Goal: Task Accomplishment & Management: Complete application form

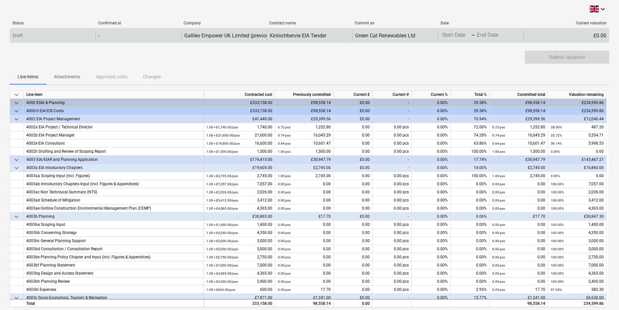
click at [89, 34] on div "Draft" at bounding box center [53, 35] width 86 height 10
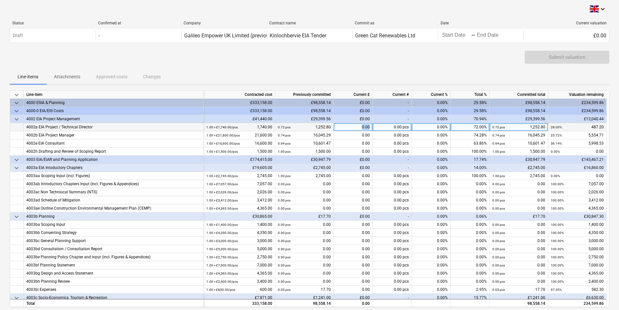
drag, startPoint x: 358, startPoint y: 128, endPoint x: 385, endPoint y: 131, distance: 26.9
click at [0, 0] on div "4002a EIA Project / Technical Director 1.00 × £1,740.00 / pcs 1,740.00 0.72 pcs…" at bounding box center [0, 0] width 0 height 0
drag, startPoint x: 385, startPoint y: 131, endPoint x: 351, endPoint y: 130, distance: 34.2
click at [351, 130] on div "0.00" at bounding box center [353, 127] width 39 height 8
click at [351, 130] on input at bounding box center [353, 127] width 39 height 8
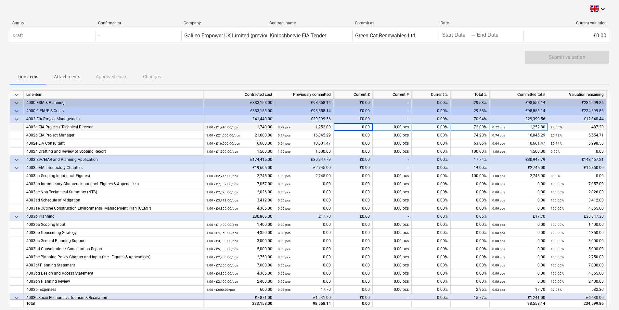
click at [386, 124] on div "0.00 pcs" at bounding box center [392, 127] width 39 height 8
click at [358, 127] on div "0.00" at bounding box center [353, 127] width 39 height 8
type input "121.80"
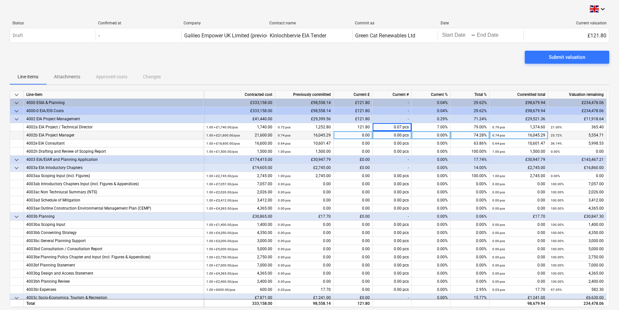
click at [359, 136] on div "0.00" at bounding box center [353, 135] width 39 height 8
type input "1388.63"
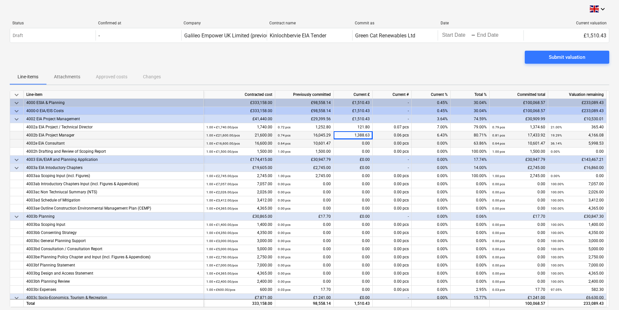
click at [359, 142] on div "0.00" at bounding box center [353, 143] width 39 height 8
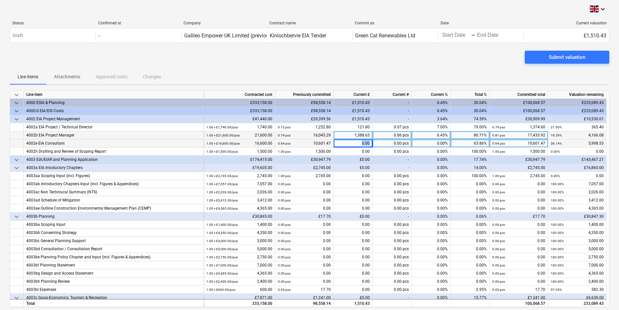
drag, startPoint x: 359, startPoint y: 142, endPoint x: 372, endPoint y: 142, distance: 13.0
click at [372, 142] on div "0.00" at bounding box center [353, 143] width 39 height 8
type input "1499.67"
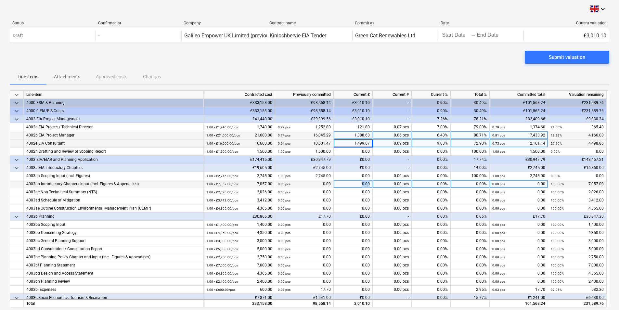
drag, startPoint x: 339, startPoint y: 186, endPoint x: 372, endPoint y: 184, distance: 33.5
click at [372, 184] on div "0.00" at bounding box center [353, 184] width 39 height 8
type input "764.25"
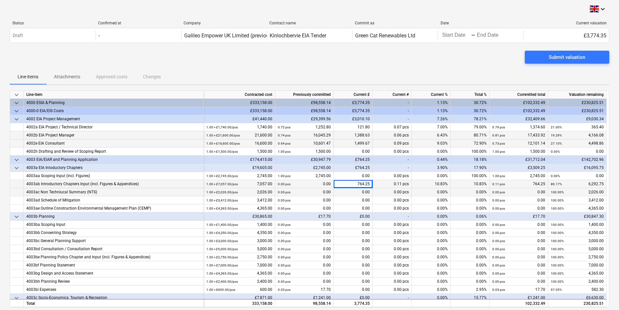
click at [357, 195] on div "0.00" at bounding box center [353, 192] width 39 height 8
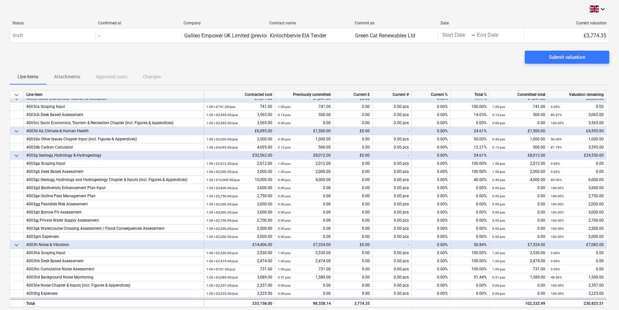
scroll to position [201, 0]
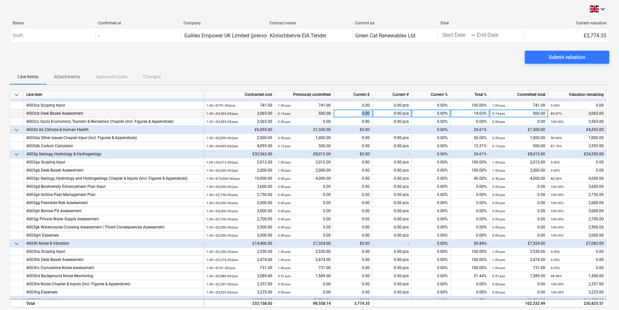
drag, startPoint x: 353, startPoint y: 115, endPoint x: 374, endPoint y: 115, distance: 21.5
click at [0, 0] on div "4003cb Desk Based Assessment 1.00 × £3,565.00 / pcs 3,565.00 0.14 pcs 500.00 0.…" at bounding box center [0, 0] width 0 height 0
drag, startPoint x: 374, startPoint y: 115, endPoint x: 357, endPoint y: 116, distance: 17.3
click at [357, 116] on div "0.00" at bounding box center [353, 114] width 39 height 8
type input "500"
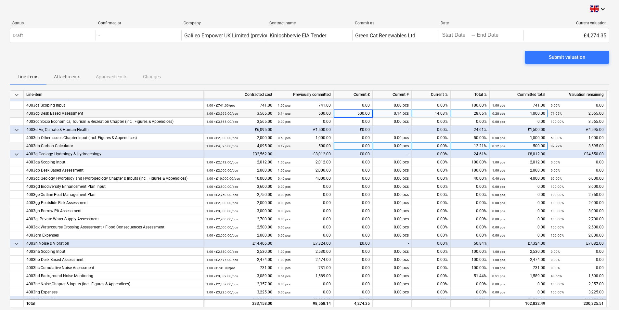
click at [91, 147] on div "4003db Carbon Calculator" at bounding box center [113, 146] width 175 height 8
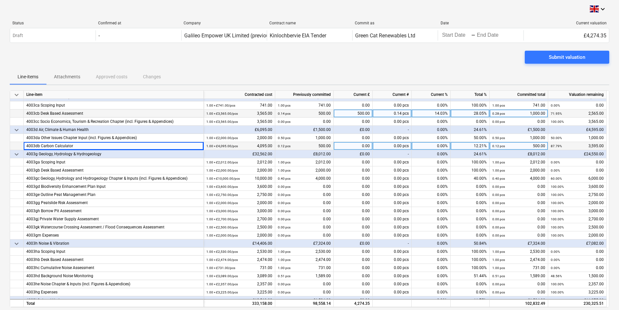
click at [357, 149] on div "0.00" at bounding box center [353, 146] width 39 height 8
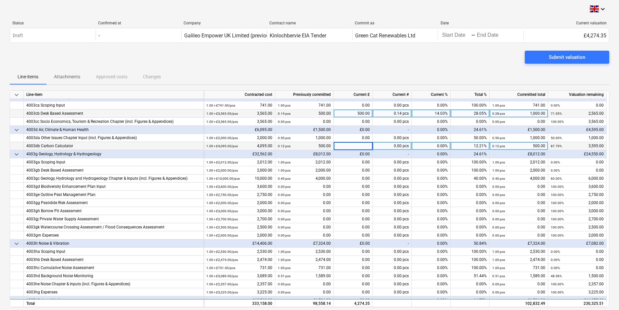
click at [357, 149] on input at bounding box center [353, 146] width 39 height 8
type input "500"
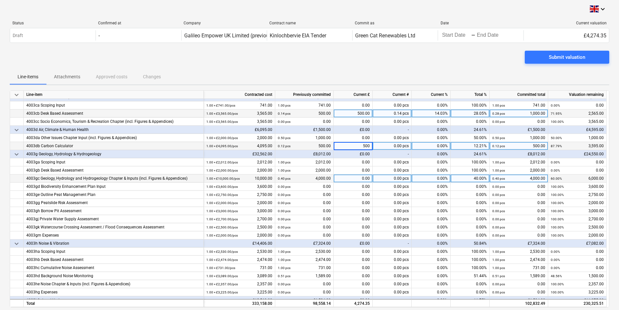
click at [347, 179] on div "0.00" at bounding box center [353, 179] width 39 height 8
drag, startPoint x: 349, startPoint y: 179, endPoint x: 370, endPoint y: 178, distance: 21.1
click at [370, 178] on div "0.00" at bounding box center [353, 179] width 39 height 8
type input "750"
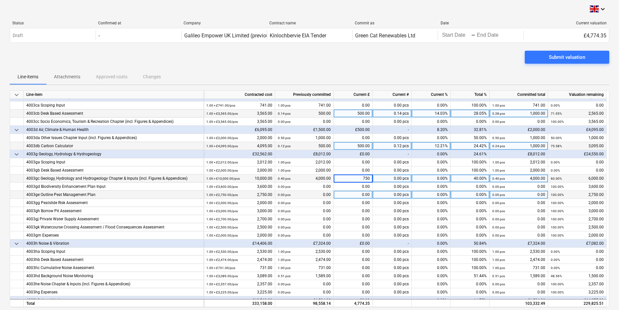
click at [359, 194] on div "0.00" at bounding box center [353, 195] width 39 height 8
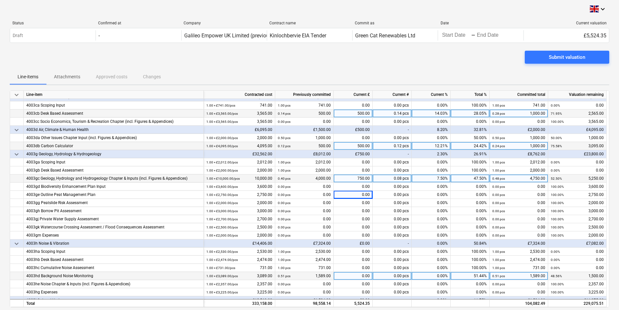
click at [346, 277] on div "0.00" at bounding box center [353, 276] width 39 height 8
type input "1500"
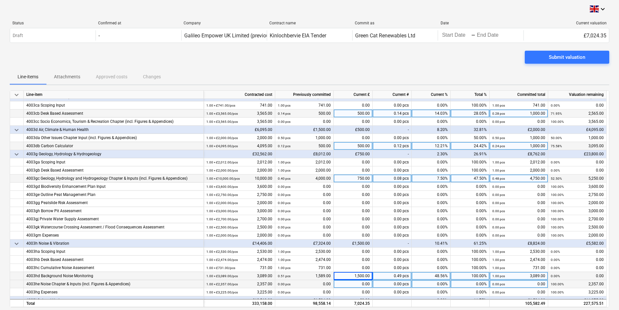
click at [348, 284] on div "0.00" at bounding box center [353, 284] width 39 height 8
type input "820.00"
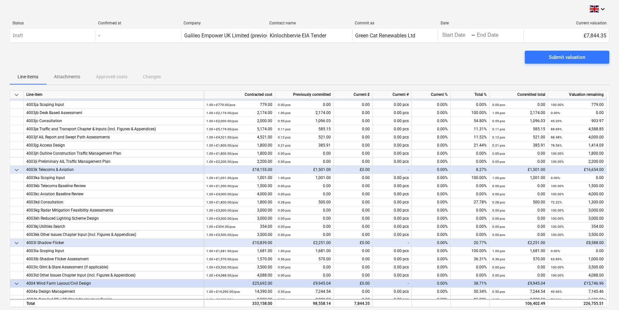
scroll to position [471, 0]
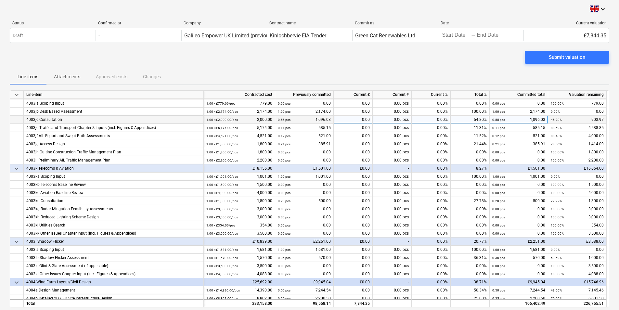
click at [351, 119] on div "0.00" at bounding box center [353, 120] width 39 height 8
type input "385.91"
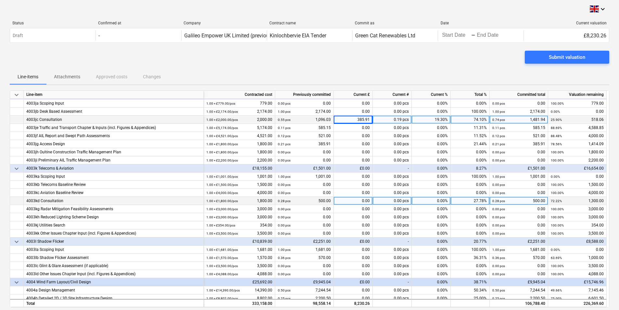
click at [341, 200] on div "0.00" at bounding box center [353, 201] width 39 height 8
type input "500.00"
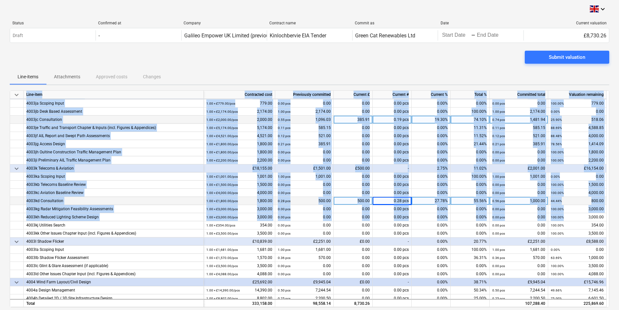
scroll to position [0, 3]
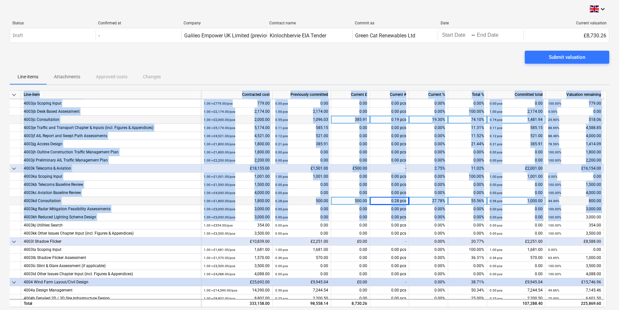
drag, startPoint x: 607, startPoint y: 216, endPoint x: 607, endPoint y: 228, distance: 11.7
click at [607, 228] on div "keyboard_arrow_down Line-item Contracted cost Previously committed Current £ Cu…" at bounding box center [307, 198] width 600 height 217
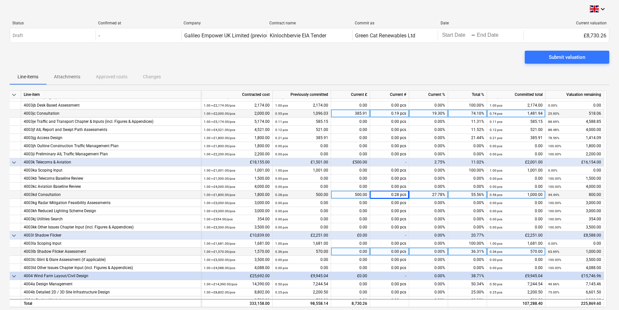
click at [518, 255] on div "0.36 pcs 570.00" at bounding box center [516, 252] width 53 height 8
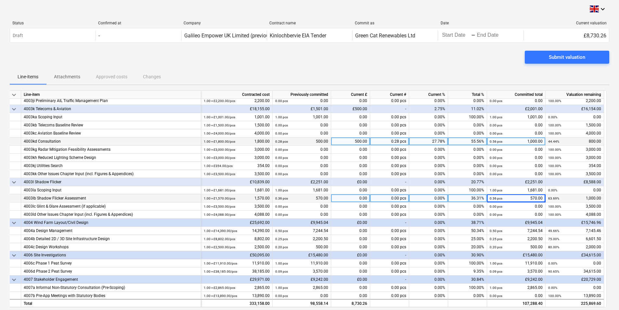
scroll to position [524, 0]
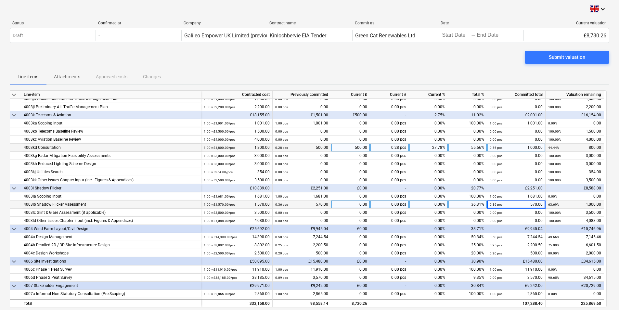
click at [351, 115] on div "£500.00" at bounding box center [350, 115] width 39 height 8
click at [343, 114] on div "£500.00" at bounding box center [350, 115] width 39 height 8
drag, startPoint x: 343, startPoint y: 114, endPoint x: 369, endPoint y: 115, distance: 26.0
click at [369, 115] on div "£500.00" at bounding box center [350, 115] width 39 height 8
drag, startPoint x: 369, startPoint y: 115, endPoint x: 356, endPoint y: 114, distance: 13.4
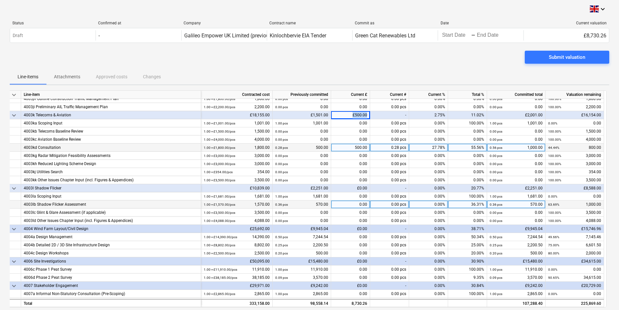
click at [354, 114] on div "£500.00" at bounding box center [350, 115] width 39 height 8
drag, startPoint x: 358, startPoint y: 114, endPoint x: 381, endPoint y: 114, distance: 23.1
click at [0, 0] on div "keyboard_arrow_down 4003k Telecoms & Aviation £18,155.00 £1,501.00 £500.00 - 2.…" at bounding box center [0, 0] width 0 height 0
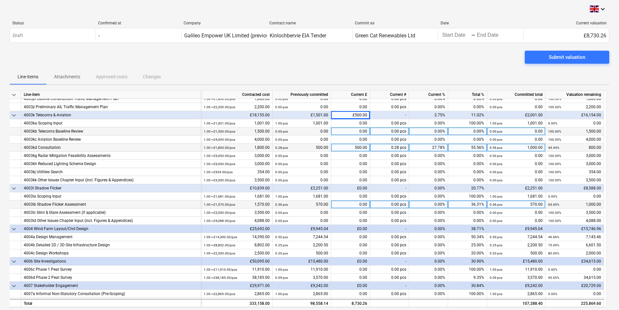
drag, startPoint x: 381, startPoint y: 114, endPoint x: 348, endPoint y: 128, distance: 36.0
click at [348, 128] on div "0.00" at bounding box center [350, 131] width 39 height 8
click at [362, 113] on div "£500.00" at bounding box center [350, 115] width 39 height 8
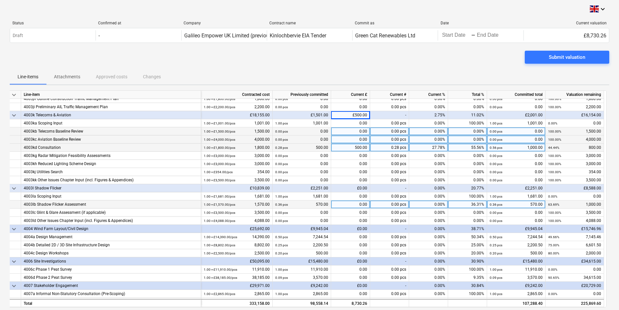
drag, startPoint x: 362, startPoint y: 113, endPoint x: 348, endPoint y: 138, distance: 29.0
click at [348, 138] on div "0.00" at bounding box center [350, 140] width 39 height 8
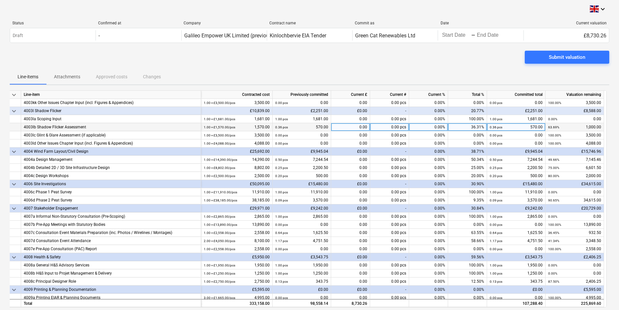
scroll to position [613, 0]
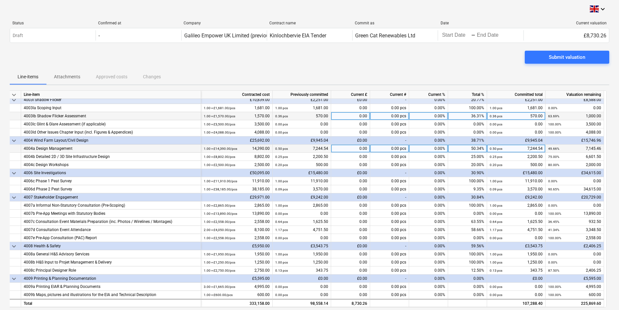
click at [342, 151] on div "0.00" at bounding box center [350, 149] width 39 height 8
type input "1020.77"
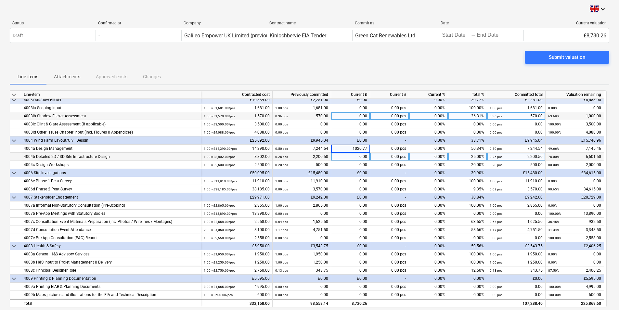
click at [351, 157] on div "0.00" at bounding box center [350, 157] width 39 height 8
drag, startPoint x: 351, startPoint y: 156, endPoint x: 385, endPoint y: 157, distance: 34.1
click at [0, 0] on div "4004b Detailed 2D / 3D Site Infrastructure Design 1.00 × £8,802.00 / pcs 8,802.…" at bounding box center [0, 0] width 0 height 0
drag, startPoint x: 385, startPoint y: 157, endPoint x: 357, endPoint y: 156, distance: 28.3
click at [357, 156] on div "0.00" at bounding box center [350, 157] width 39 height 8
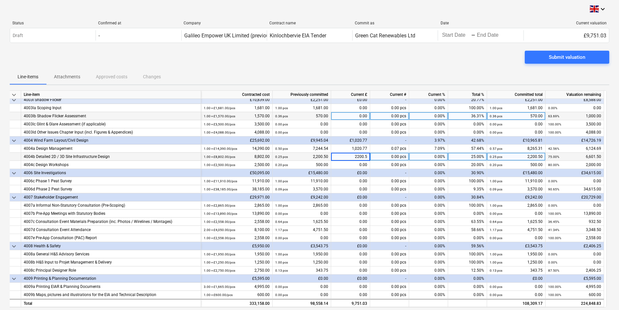
type input "2200.50"
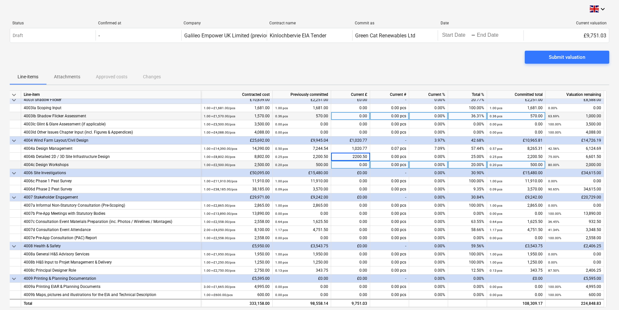
click at [353, 166] on div "0.00" at bounding box center [350, 165] width 39 height 8
type input "500"
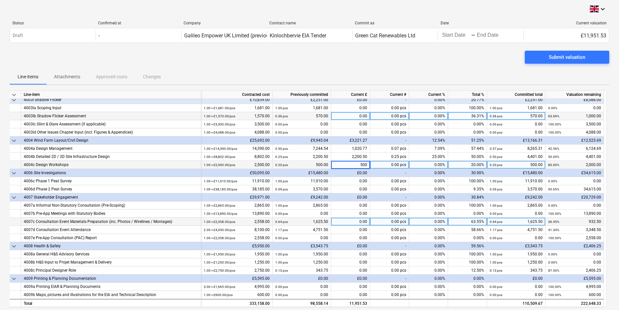
click at [355, 222] on div "0.00" at bounding box center [350, 222] width 39 height 8
drag, startPoint x: 357, startPoint y: 222, endPoint x: 374, endPoint y: 222, distance: 17.2
click at [0, 0] on div "4007c Consultation Event Materials Preparation (inc. Photos / Wirelines / Monta…" at bounding box center [0, 0] width 0 height 0
drag, startPoint x: 374, startPoint y: 222, endPoint x: 345, endPoint y: 219, distance: 28.7
click at [345, 219] on div "0.00" at bounding box center [350, 222] width 39 height 8
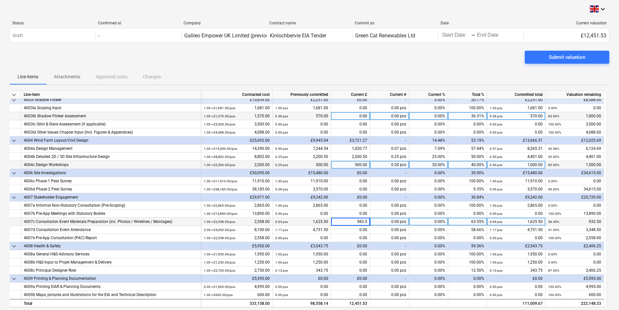
type input "583.50"
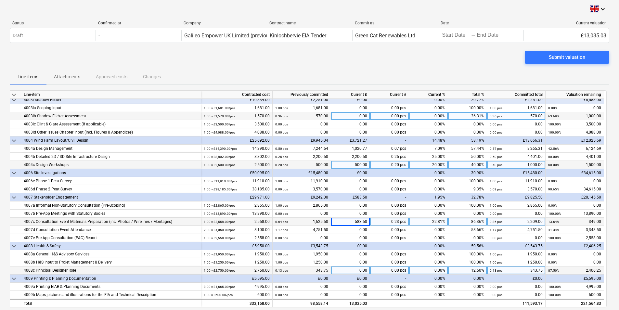
click at [353, 270] on div "0.00" at bounding box center [350, 271] width 39 height 8
type input "343.75"
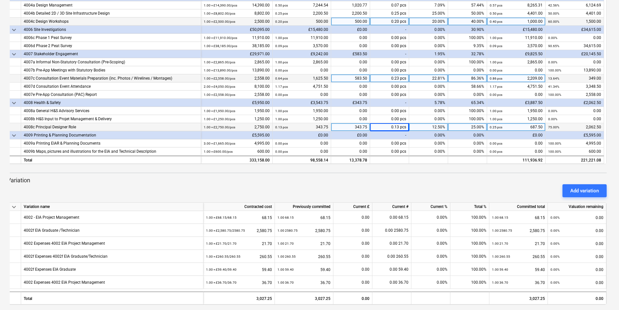
scroll to position [149, 0]
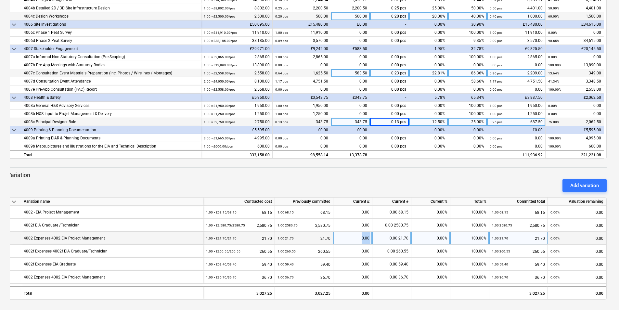
drag, startPoint x: 351, startPoint y: 240, endPoint x: 378, endPoint y: 240, distance: 26.7
click at [0, 0] on div "4002 Expenses 4002 EIA Project Management 1.00 × £21.70 / 21.70 21.70 1.00 21.7…" at bounding box center [0, 0] width 0 height 0
drag, startPoint x: 378, startPoint y: 240, endPoint x: 346, endPoint y: 238, distance: 32.6
click at [346, 238] on div "0.00" at bounding box center [352, 238] width 33 height 13
type input "47.05"
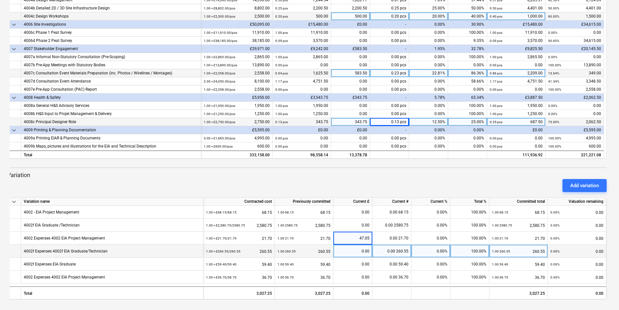
click at [358, 249] on div "0.00" at bounding box center [352, 251] width 33 height 13
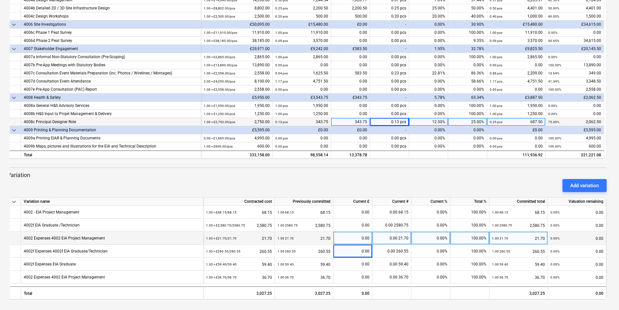
click at [350, 240] on div "0.00" at bounding box center [352, 238] width 33 height 13
type input "47.05"
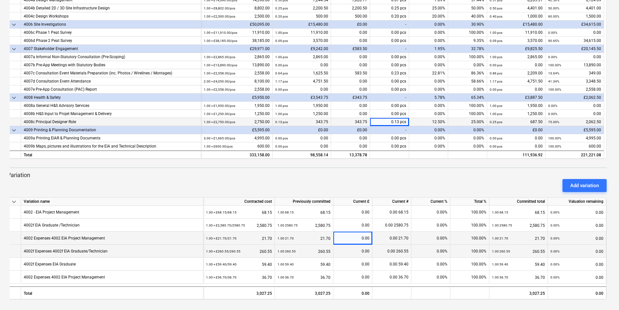
click at [360, 254] on div "0.00" at bounding box center [352, 251] width 33 height 13
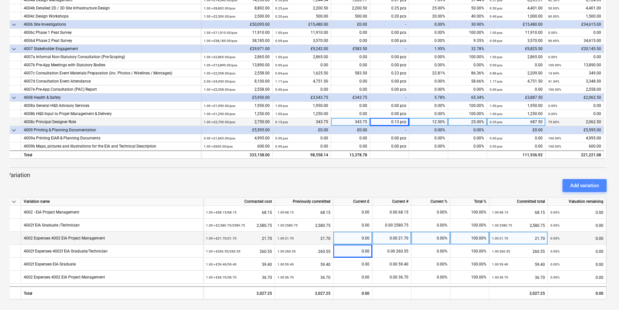
click at [590, 187] on div "Add variation" at bounding box center [585, 185] width 29 height 8
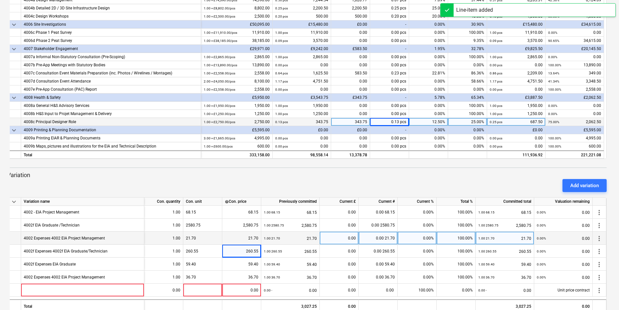
drag, startPoint x: 108, startPoint y: 236, endPoint x: 23, endPoint y: 241, distance: 85.0
click at [23, 241] on div "4002 Expenses 4002 EIA Project Management" at bounding box center [82, 238] width 123 height 13
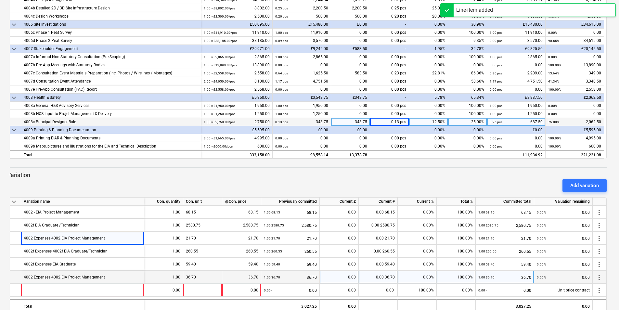
copy div "4002 Expenses 4002 EIA Project Management"
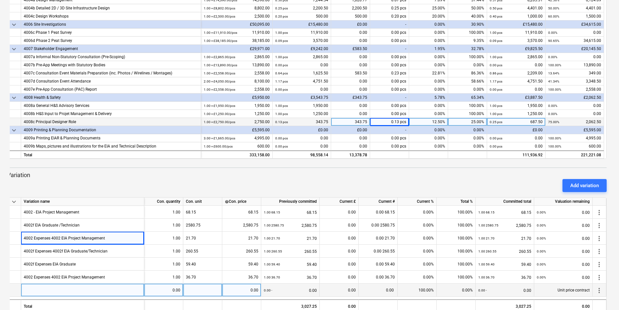
click at [75, 288] on div at bounding box center [82, 290] width 123 height 13
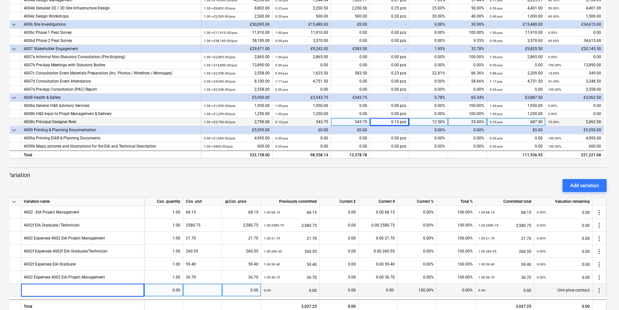
type input "4002 Expenses 4002 EIA Project Management"
click at [168, 291] on div "0.00" at bounding box center [163, 290] width 33 height 13
type input "1"
drag, startPoint x: 245, startPoint y: 291, endPoint x: 259, endPoint y: 288, distance: 14.3
click at [259, 288] on div "0.00" at bounding box center [241, 290] width 39 height 13
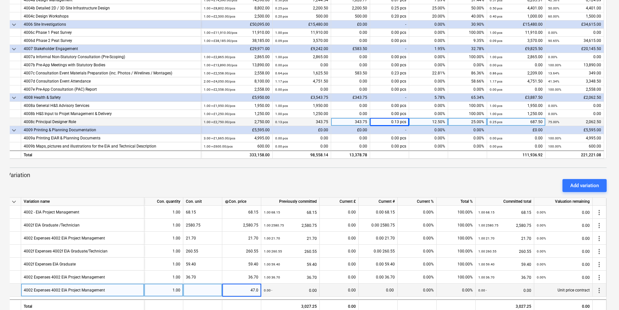
type input "47.05"
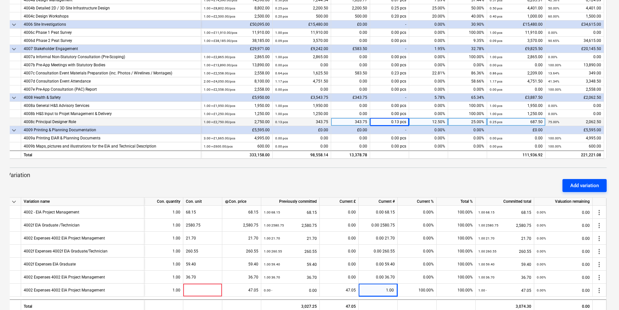
click at [582, 186] on div "Add variation" at bounding box center [585, 185] width 29 height 8
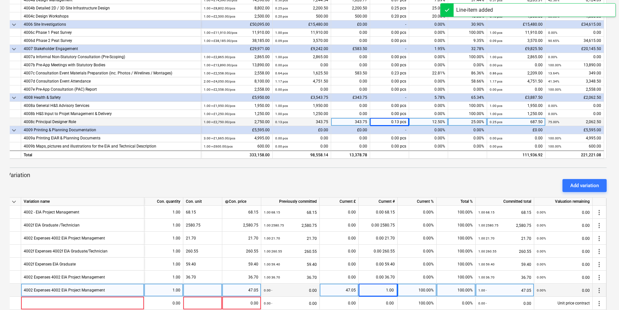
click at [199, 291] on div at bounding box center [202, 290] width 39 height 13
type input "47.05"
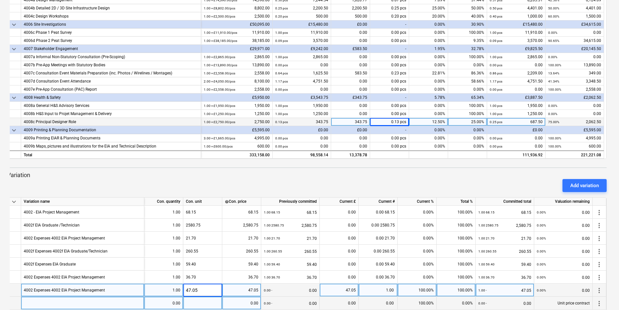
click at [81, 303] on div at bounding box center [82, 303] width 123 height 13
click at [70, 304] on div at bounding box center [82, 303] width 123 height 13
type input "4003hg Noise Expenses 4003hg - Noise - Expenses"
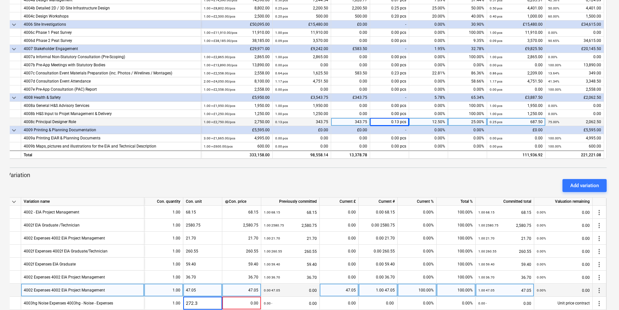
type input "272.33"
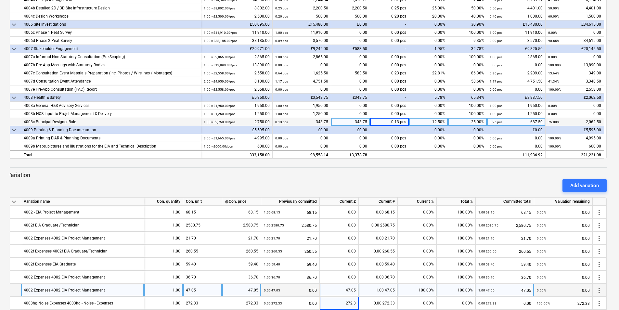
type input "272.33"
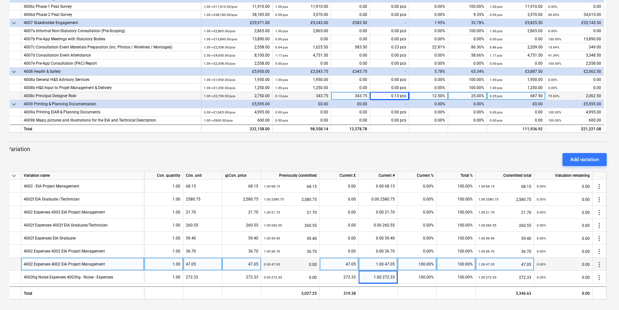
scroll to position [0, 0]
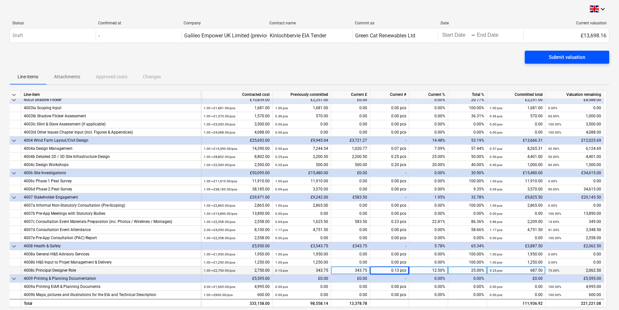
click at [556, 56] on div "Submit valuation" at bounding box center [567, 57] width 36 height 8
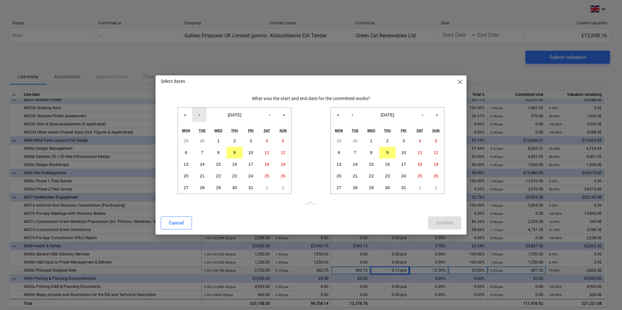
click at [197, 114] on button "‹" at bounding box center [199, 115] width 14 height 14
click at [186, 140] on abbr "1" at bounding box center [186, 141] width 2 height 5
click at [352, 114] on button "‹" at bounding box center [352, 115] width 14 height 14
click at [357, 189] on abbr "30" at bounding box center [354, 187] width 5 height 5
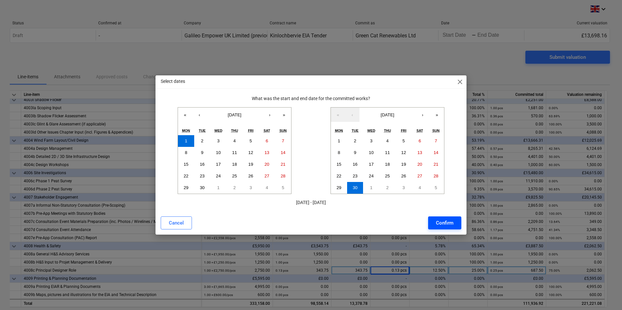
click at [447, 219] on div "Confirm" at bounding box center [445, 223] width 18 height 8
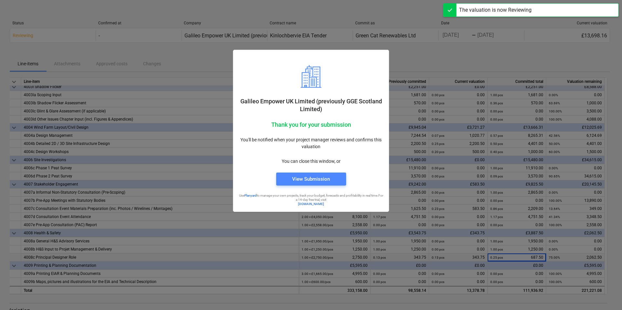
click at [318, 179] on div "View Submission" at bounding box center [311, 179] width 38 height 8
